Goal: Task Accomplishment & Management: Manage account settings

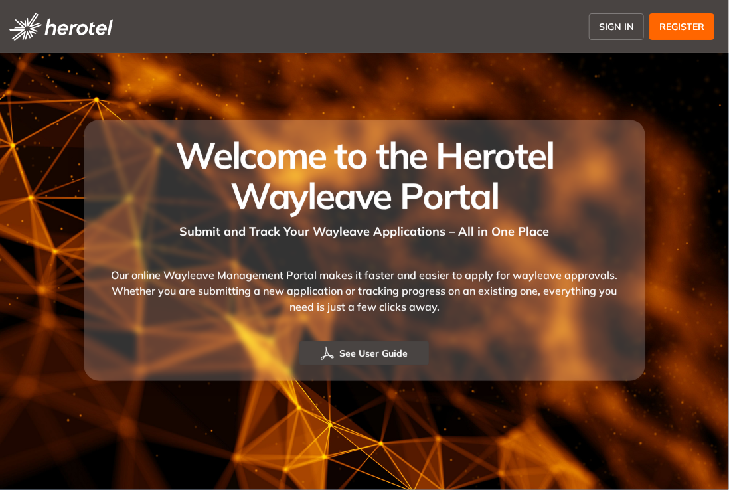
click at [637, 36] on button "SIGN IN" at bounding box center [616, 26] width 55 height 27
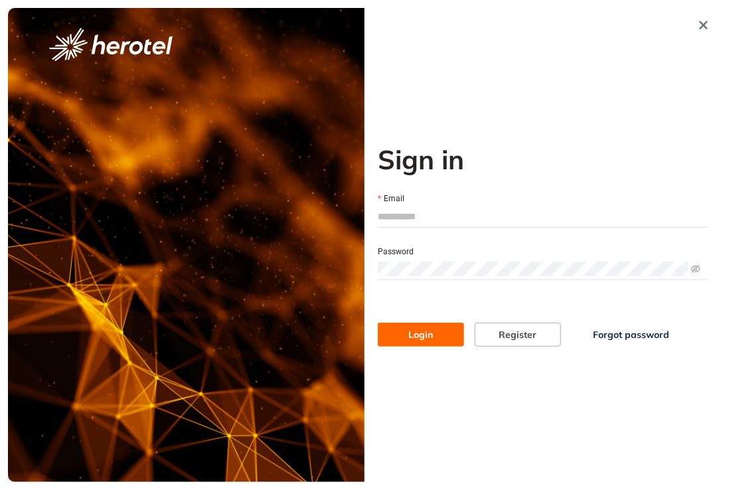
click at [489, 213] on input "Email" at bounding box center [543, 216] width 330 height 20
type input "**********"
click at [378, 323] on button "Login" at bounding box center [421, 335] width 86 height 24
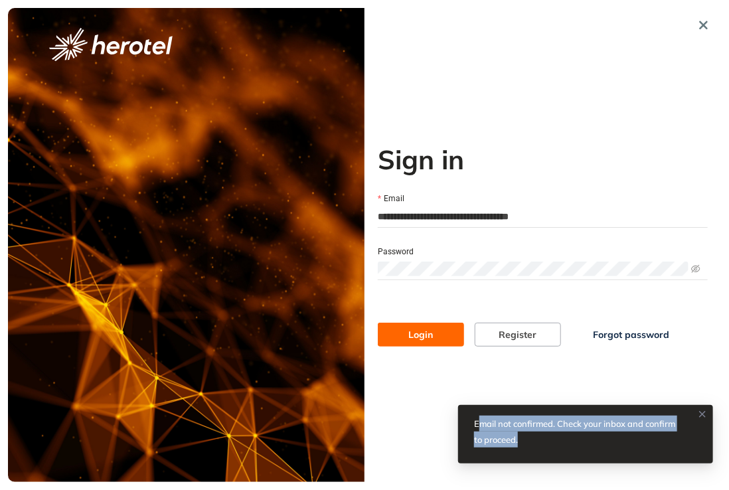
drag, startPoint x: 541, startPoint y: 442, endPoint x: 484, endPoint y: 410, distance: 65.7
click at [484, 410] on div "Email not confirmed. Check your inbox and confirm to proceed." at bounding box center [585, 434] width 255 height 58
drag, startPoint x: 473, startPoint y: 418, endPoint x: 526, endPoint y: 455, distance: 64.4
click at [526, 455] on div "Email not confirmed. Check your inbox and confirm to proceed." at bounding box center [585, 434] width 255 height 58
copy div "Email not confirmed. Check your inbox and confirm to proceed."
